Goal: Find specific page/section: Find specific page/section

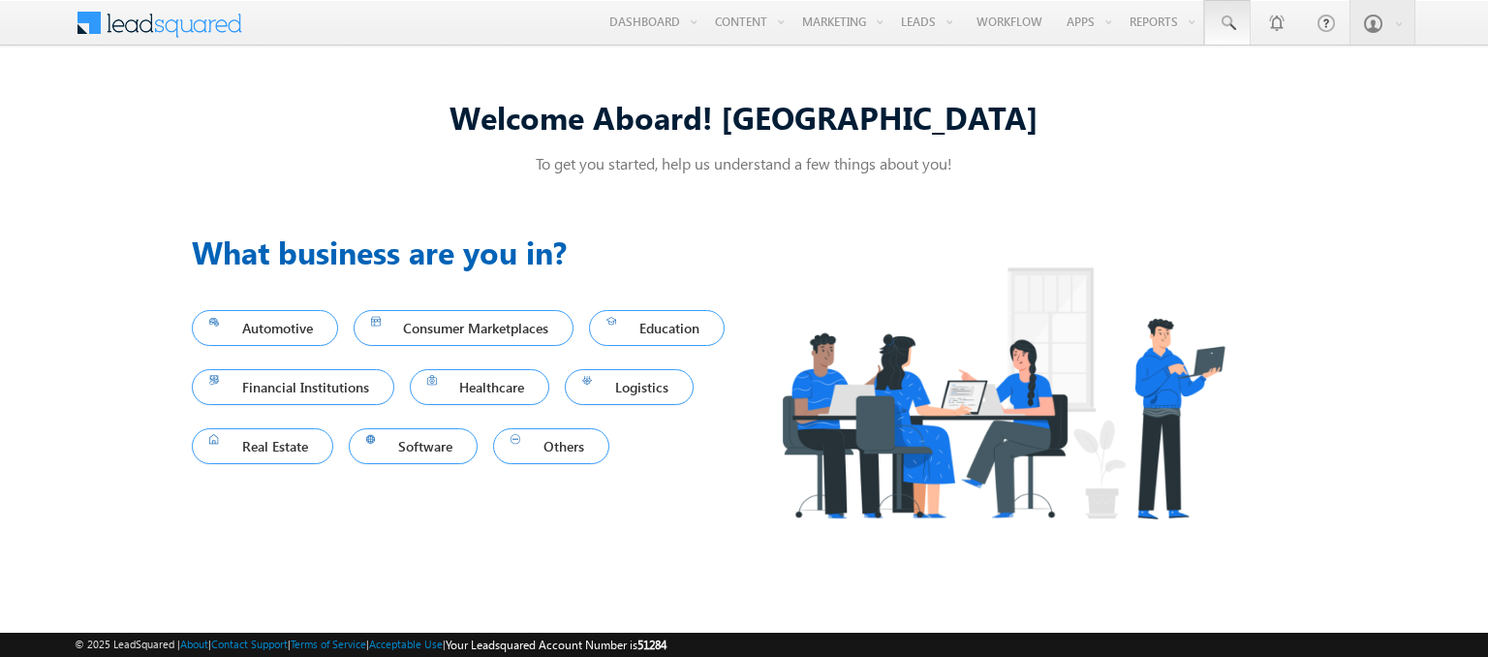
click at [1228, 23] on span at bounding box center [1227, 23] width 19 height 19
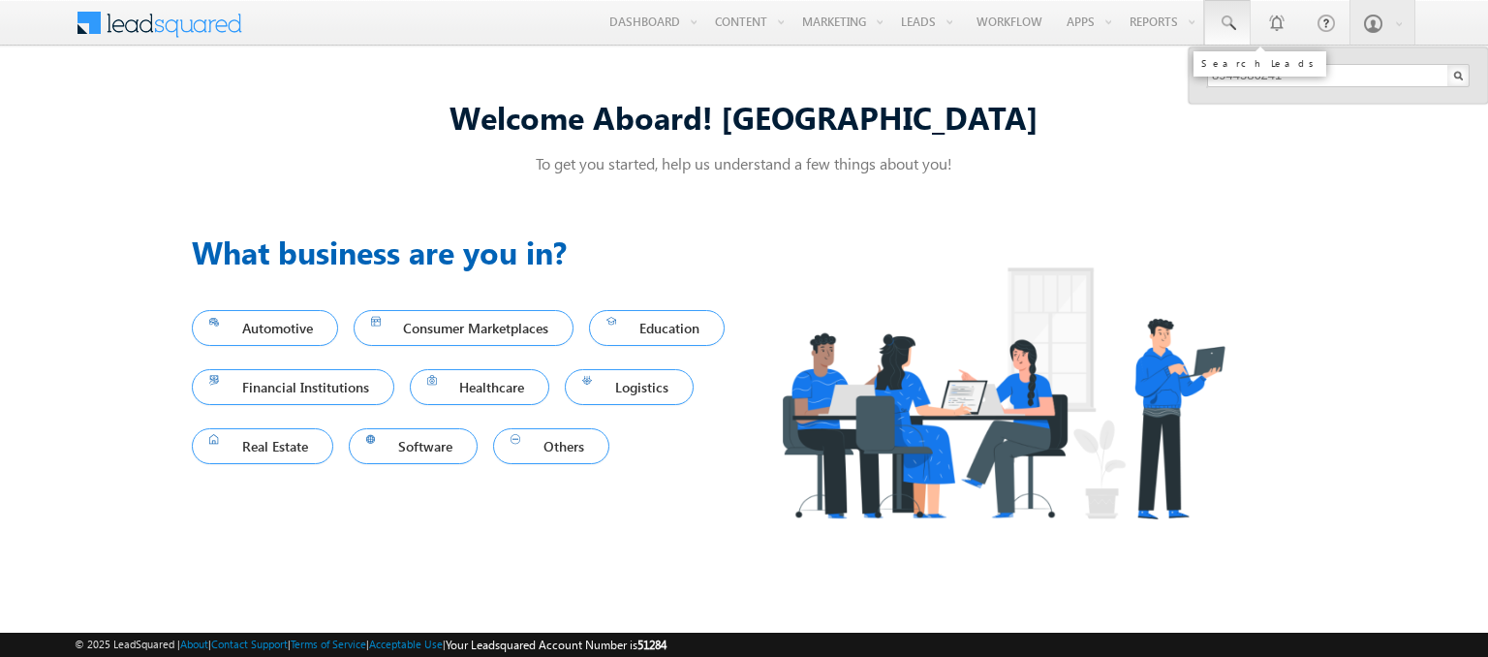
type input "8944586241"
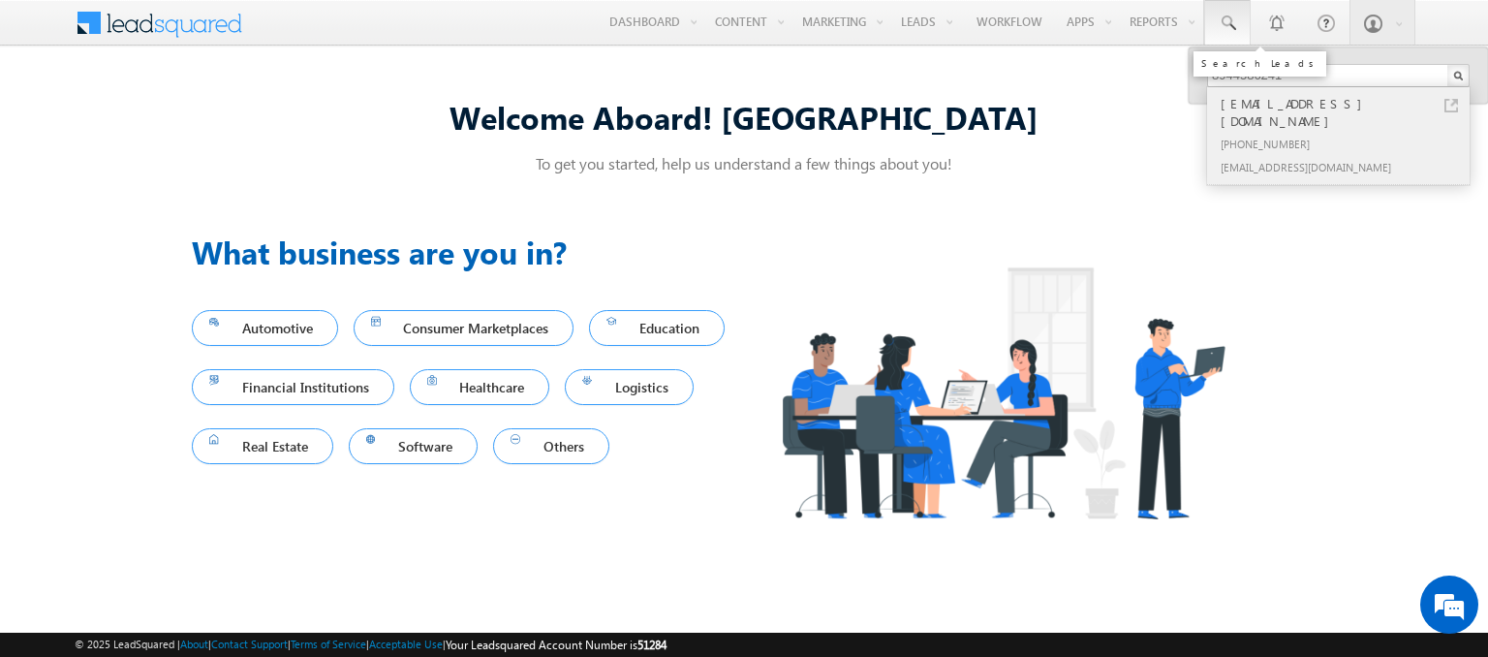
click at [1346, 132] on div "[PHONE_NUMBER]" at bounding box center [1347, 143] width 260 height 23
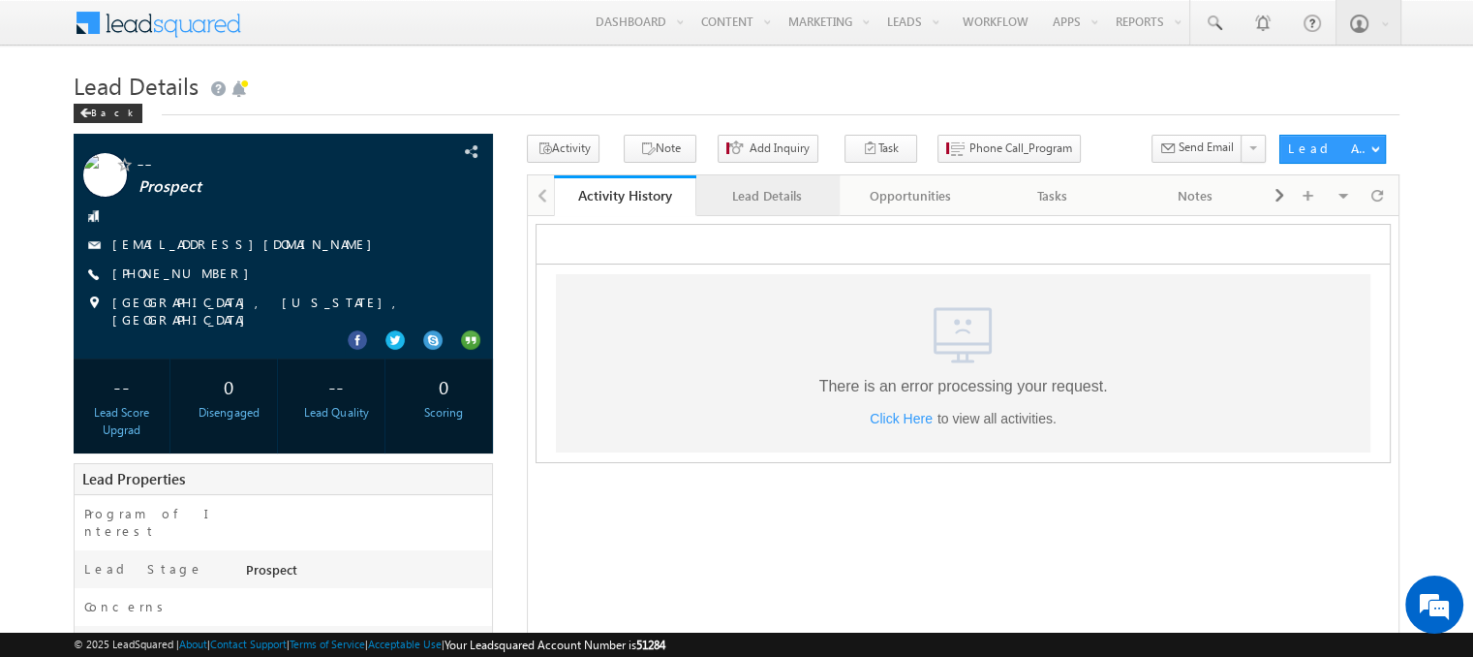
click at [766, 196] on div "Lead Details" at bounding box center [766, 195] width 109 height 23
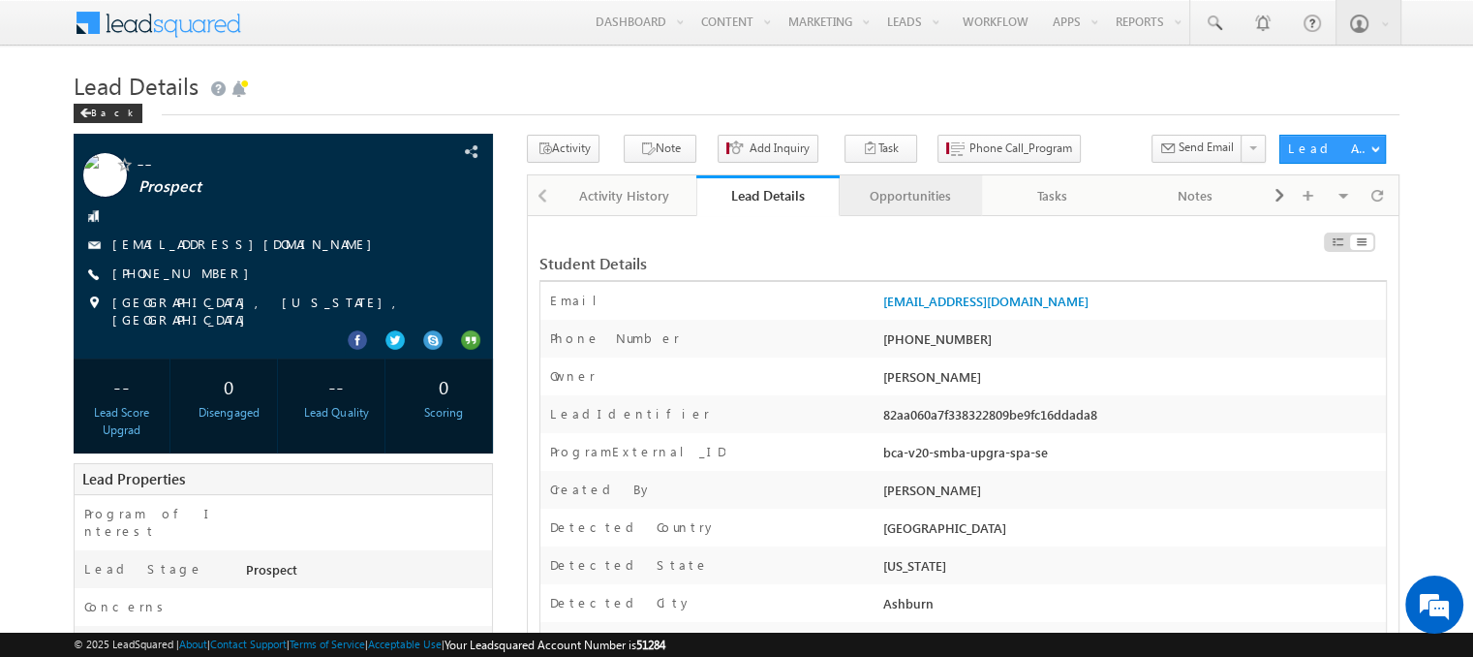
click at [910, 196] on div "Opportunities" at bounding box center [909, 195] width 109 height 23
